Goal: Use online tool/utility: Utilize a website feature to perform a specific function

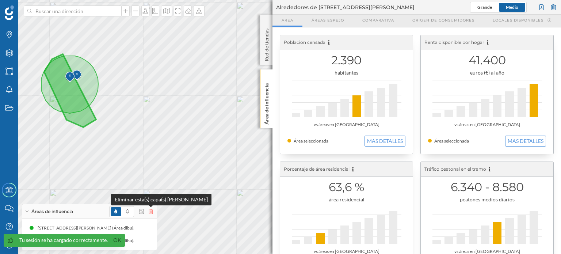
click at [149, 210] on icon at bounding box center [151, 211] width 4 height 5
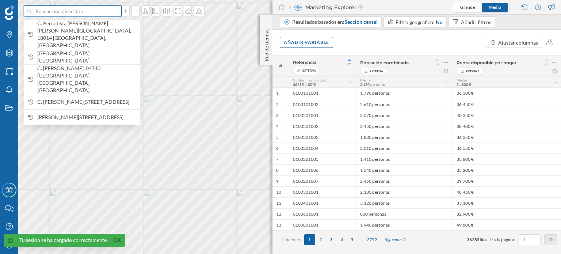
click at [101, 9] on input at bounding box center [73, 10] width 82 height 11
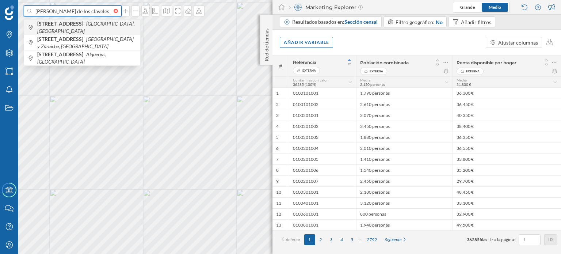
type input "[PERSON_NAME] de los claveles 7"
click at [85, 23] on b "[STREET_ADDRESS]" at bounding box center [61, 23] width 48 height 6
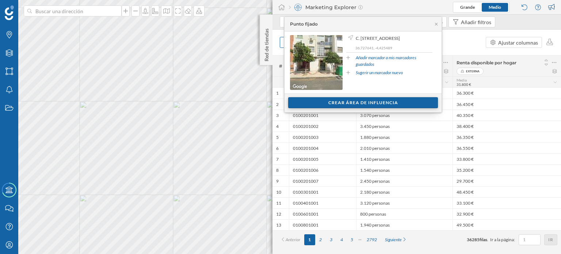
click at [350, 103] on div "Crear área de influencia" at bounding box center [363, 102] width 150 height 11
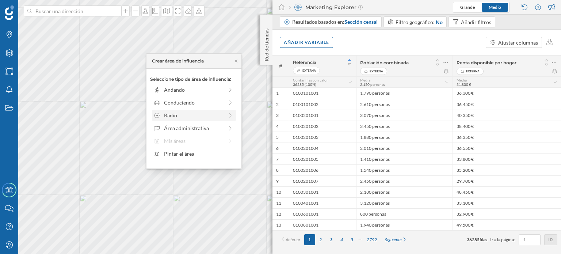
click at [228, 113] on icon at bounding box center [230, 115] width 7 height 5
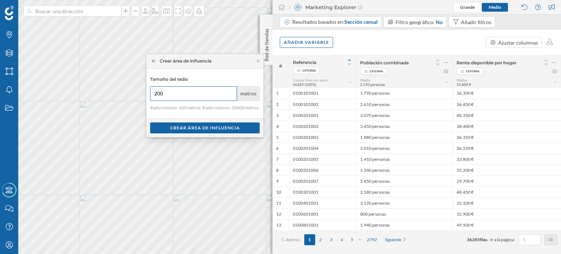
click at [229, 91] on input "200" at bounding box center [193, 93] width 87 height 15
type input "300"
click at [229, 91] on input "300" at bounding box center [193, 93] width 87 height 15
click at [200, 126] on div "Crear área de influencia" at bounding box center [205, 127] width 110 height 11
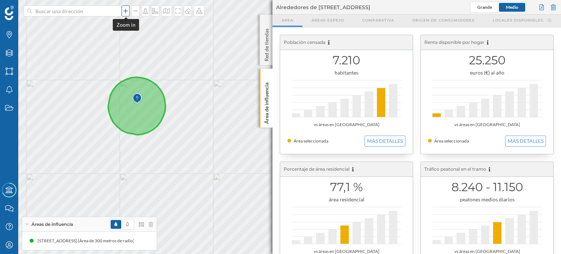
click at [126, 12] on icon at bounding box center [125, 11] width 7 height 6
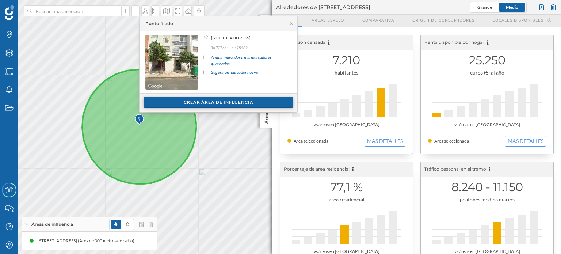
click at [202, 101] on div "Crear área de influencia" at bounding box center [219, 102] width 150 height 11
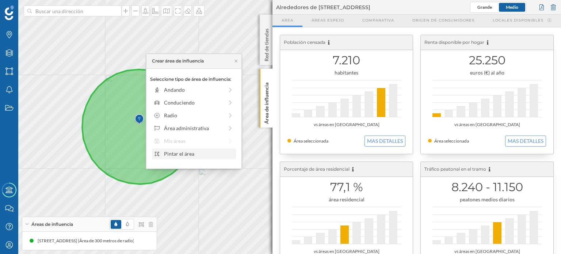
click at [177, 153] on div "Pintar el área" at bounding box center [199, 154] width 70 height 8
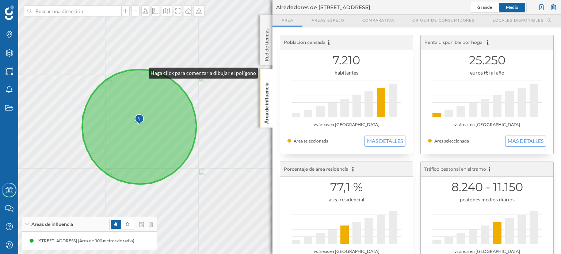
click at [141, 71] on icon at bounding box center [139, 126] width 114 height 115
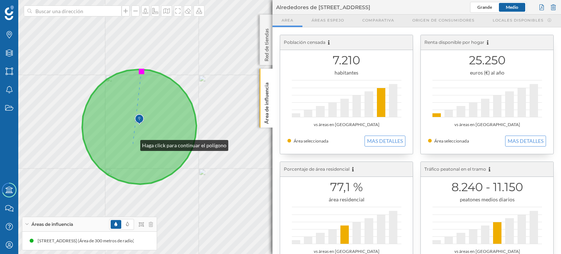
click at [133, 144] on icon at bounding box center [139, 126] width 114 height 115
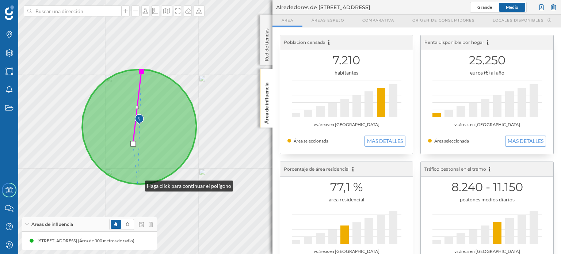
click at [138, 184] on icon at bounding box center [139, 126] width 114 height 115
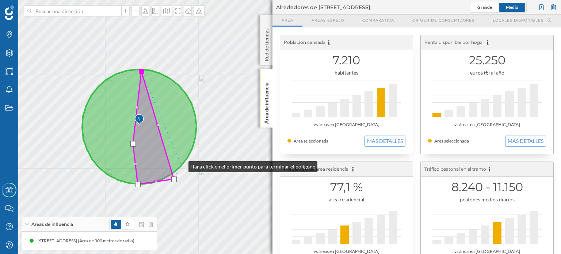
click at [181, 165] on icon at bounding box center [139, 126] width 114 height 115
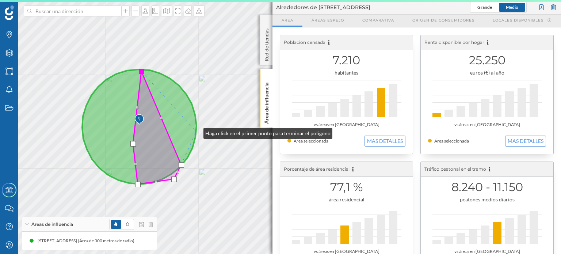
click at [196, 132] on icon at bounding box center [139, 126] width 114 height 115
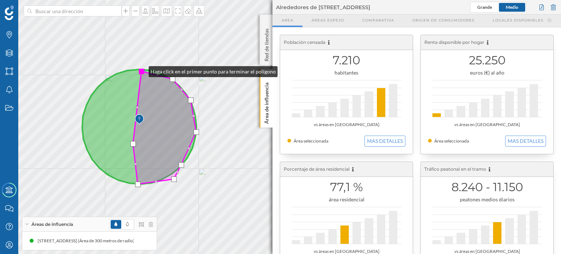
click at [141, 70] on div at bounding box center [141, 71] width 5 height 5
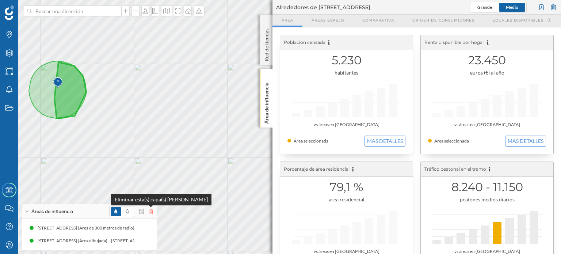
click at [150, 211] on icon at bounding box center [151, 211] width 4 height 5
